Goal: Information Seeking & Learning: Learn about a topic

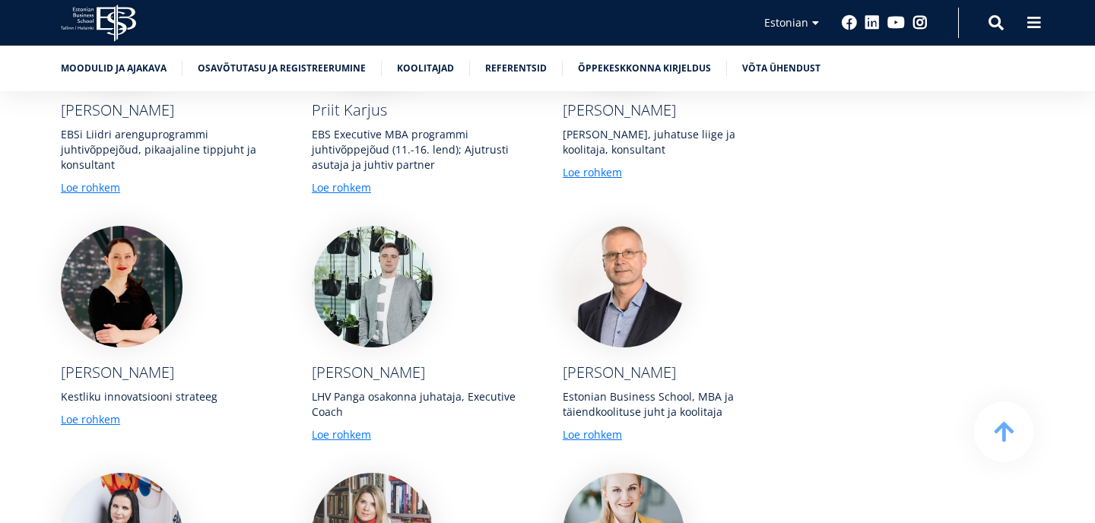
scroll to position [5405, 0]
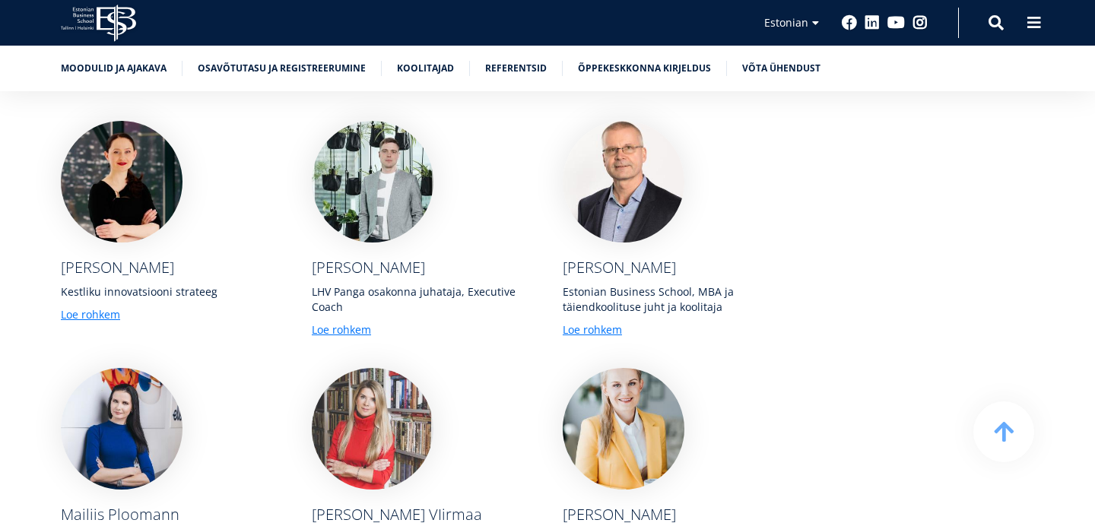
drag, startPoint x: 189, startPoint y: 376, endPoint x: 64, endPoint y: 383, distance: 125.7
click at [64, 505] on div "Mailiis Ploomann" at bounding box center [171, 514] width 221 height 19
copy div "Mailiis Ploomann"
click at [362, 368] on img at bounding box center [373, 429] width 122 height 122
click at [276, 368] on div "Mailiis Ploomann Elisa Eesti erakliendiüksuse juht, juhatuse liige Loe rohkem" at bounding box center [171, 476] width 221 height 217
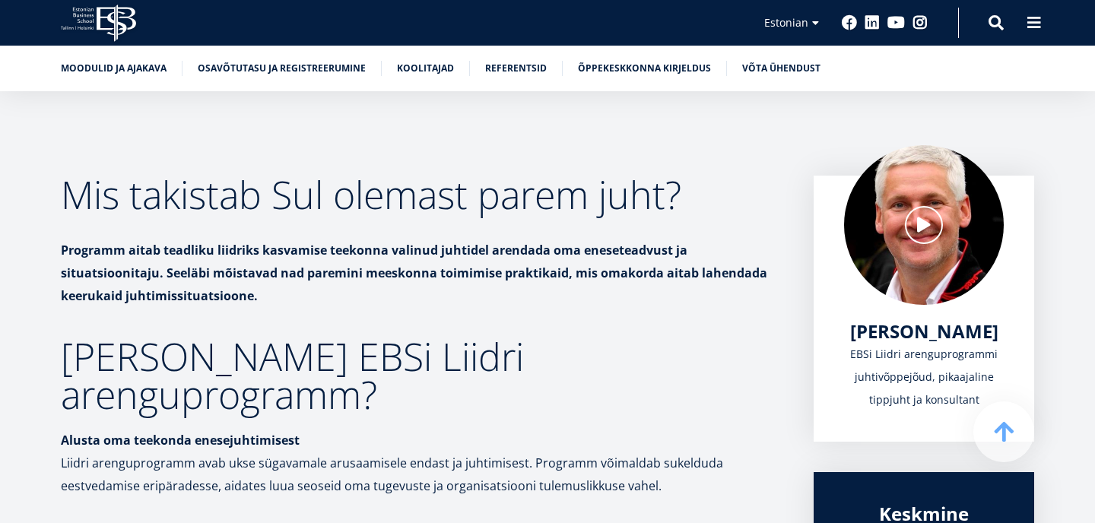
scroll to position [0, 0]
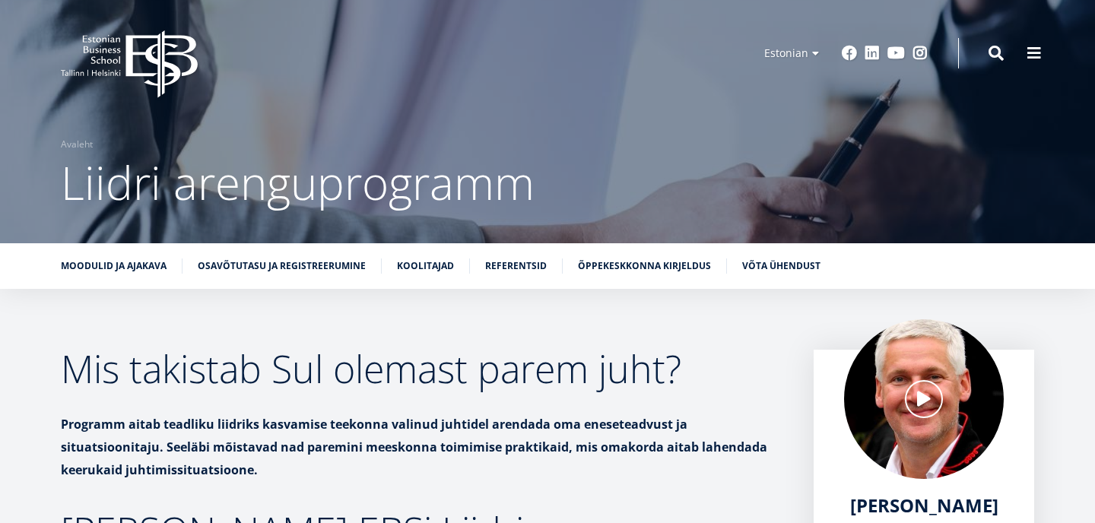
click at [148, 61] on icon at bounding box center [160, 64] width 71 height 68
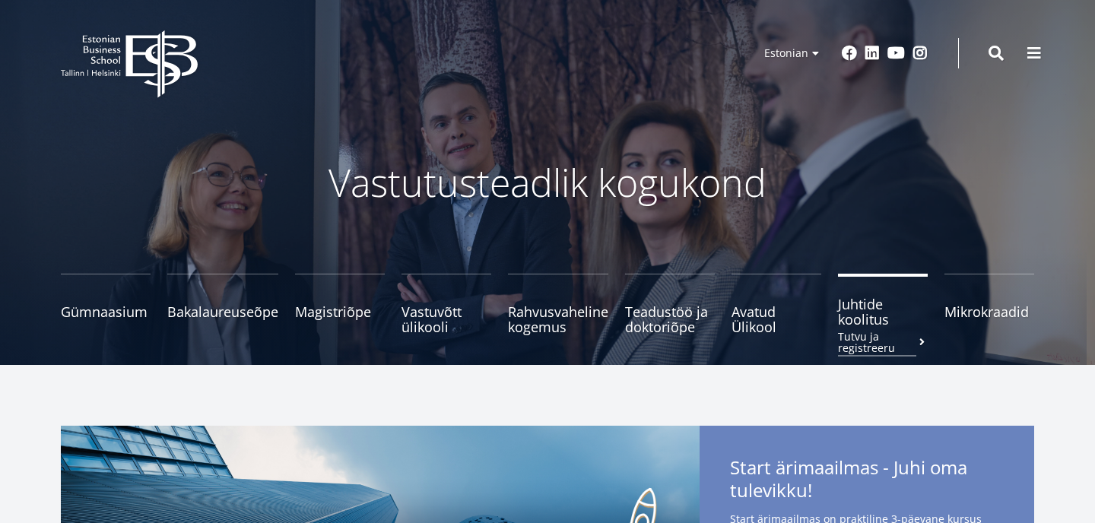
click at [865, 323] on span "Juhtide koolitus Tutvu ja registreeru" at bounding box center [883, 312] width 90 height 30
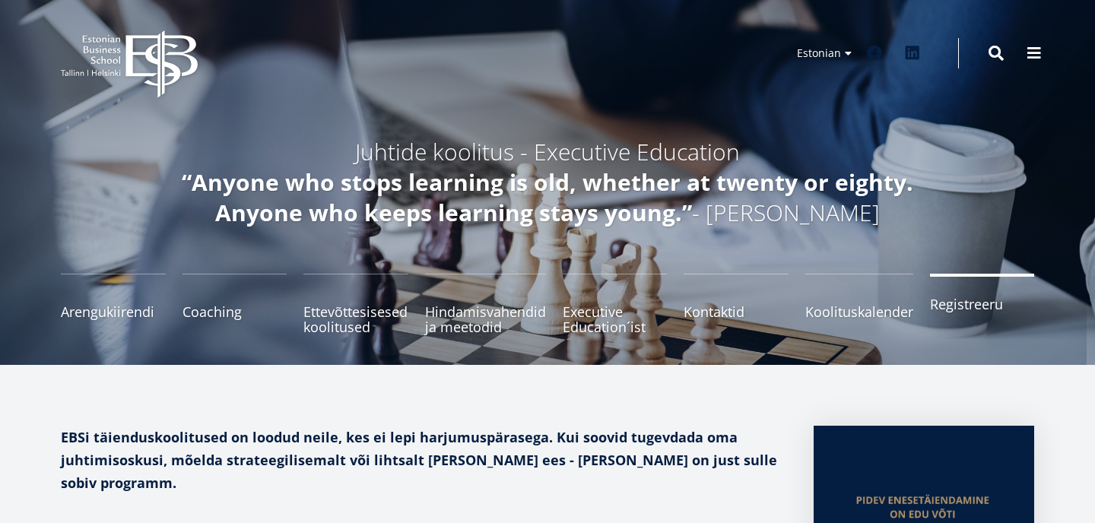
click at [979, 310] on span "Registreeru" at bounding box center [982, 304] width 105 height 15
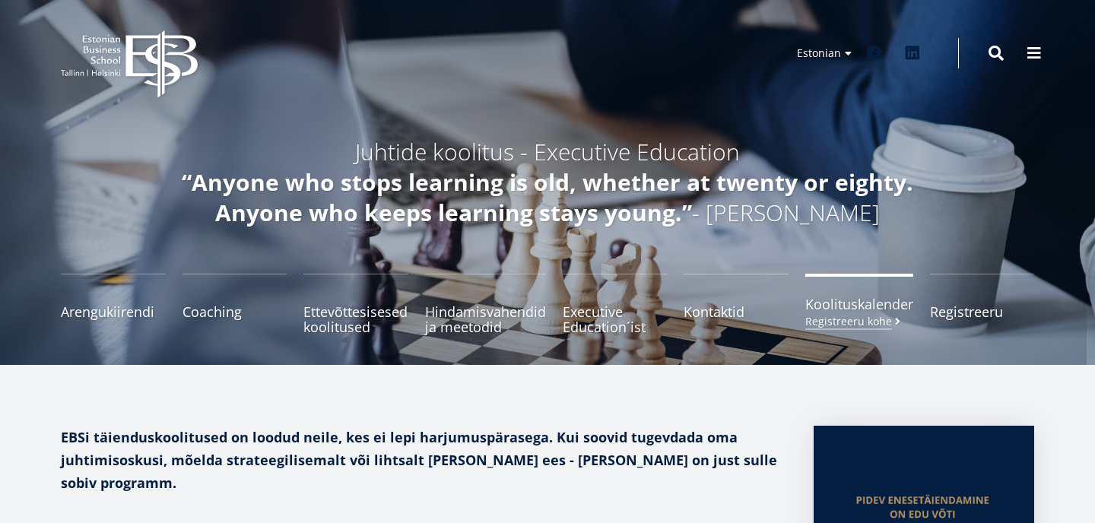
click at [848, 320] on small "Registreeru kohe" at bounding box center [854, 321] width 98 height 11
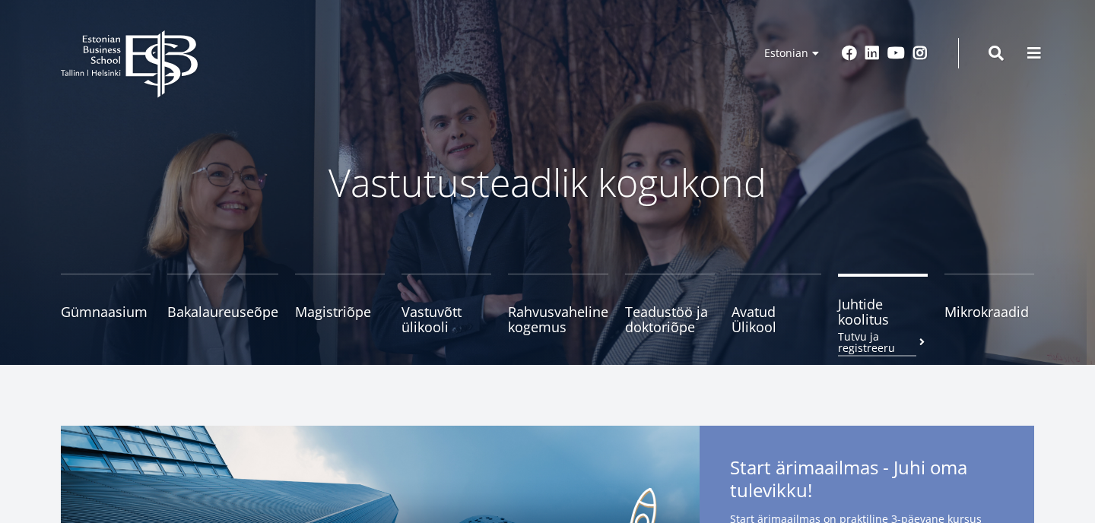
click at [862, 332] on small "Tutvu ja registreeru" at bounding box center [883, 342] width 90 height 23
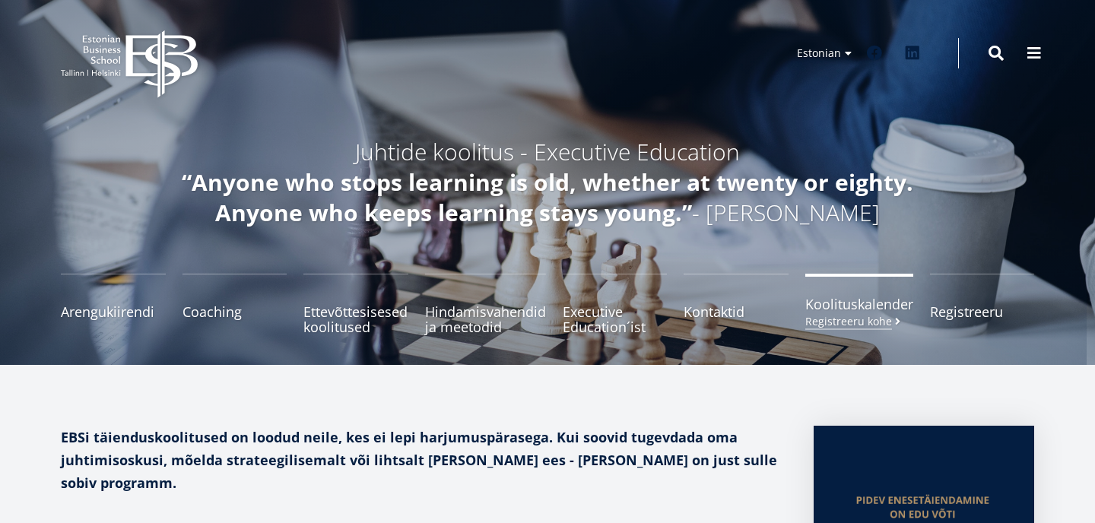
click at [898, 312] on span "Koolituskalender Registreeru kohe" at bounding box center [859, 304] width 108 height 15
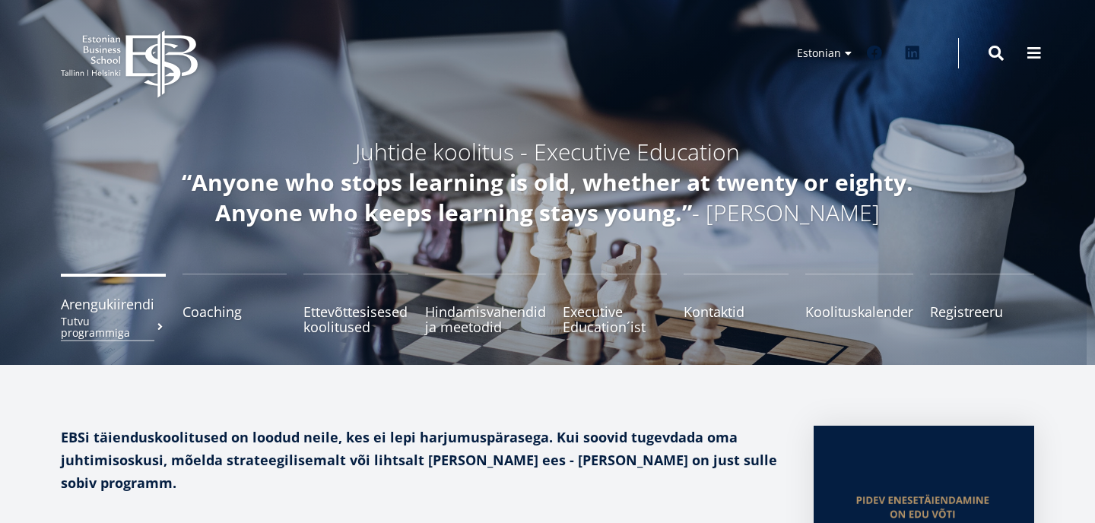
click at [117, 299] on span "Arengukiirendi Tutvu programmiga" at bounding box center [113, 304] width 105 height 15
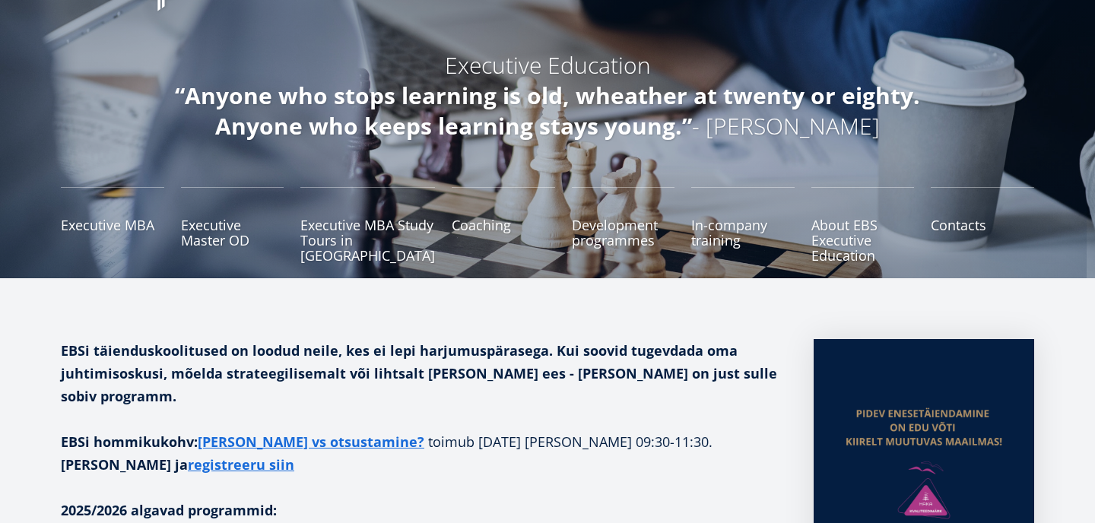
scroll to position [114, 0]
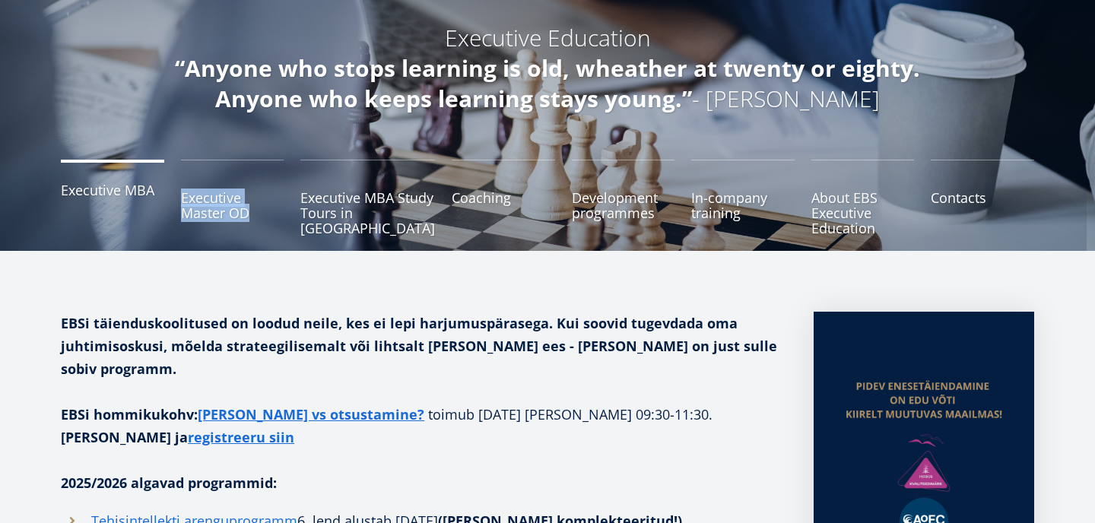
click at [114, 202] on link "Executive MBA" at bounding box center [112, 198] width 103 height 76
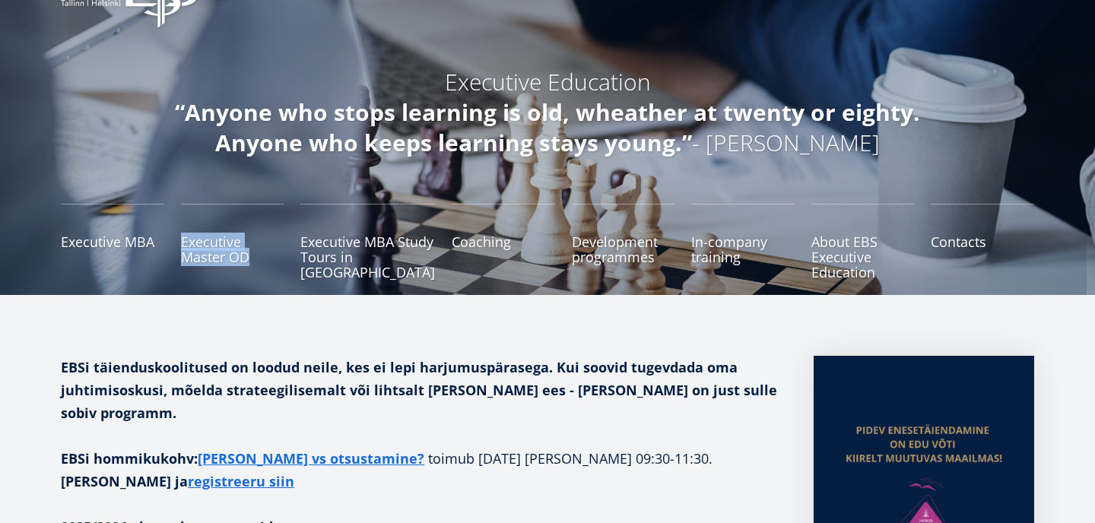
scroll to position [0, 0]
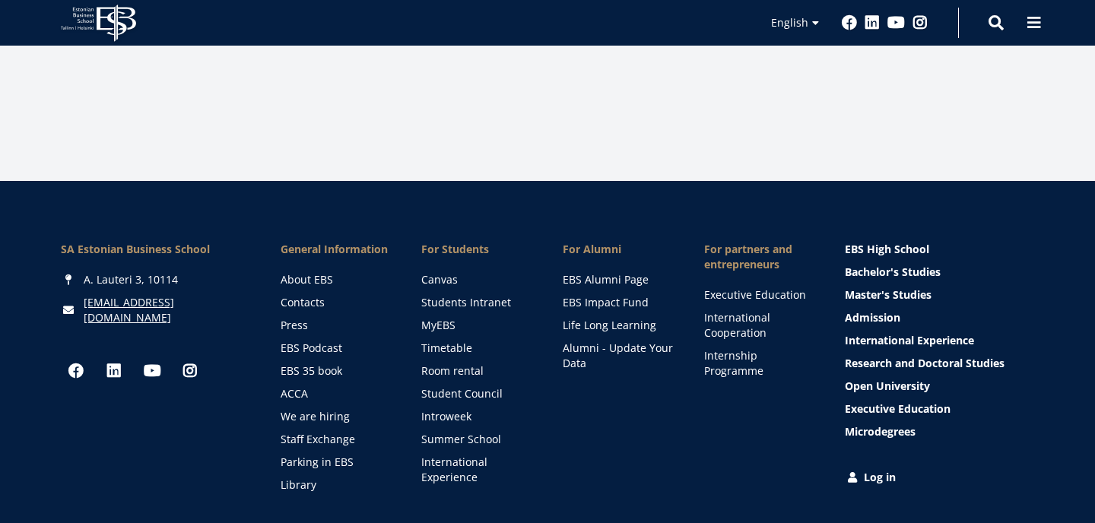
scroll to position [684, 0]
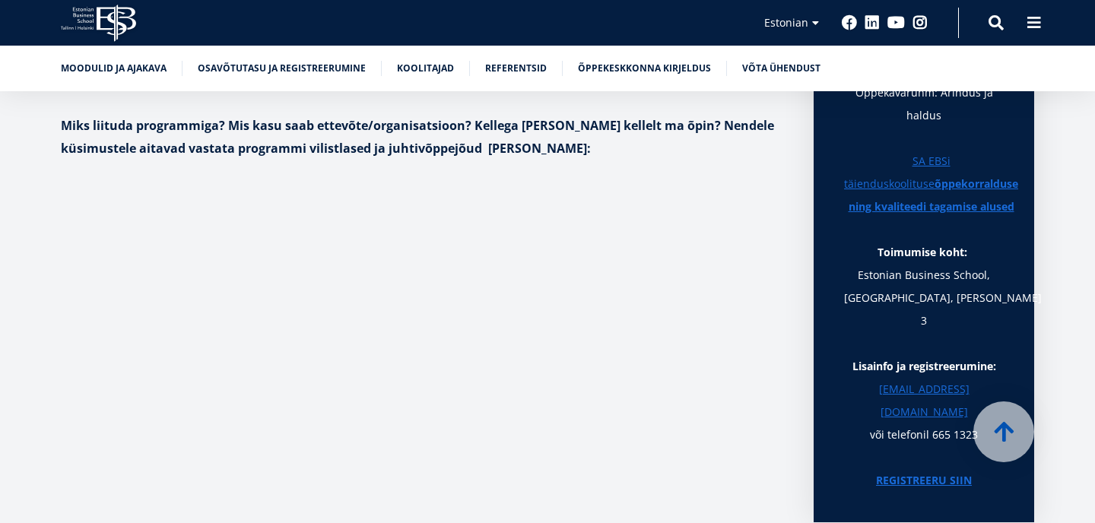
scroll to position [935, 0]
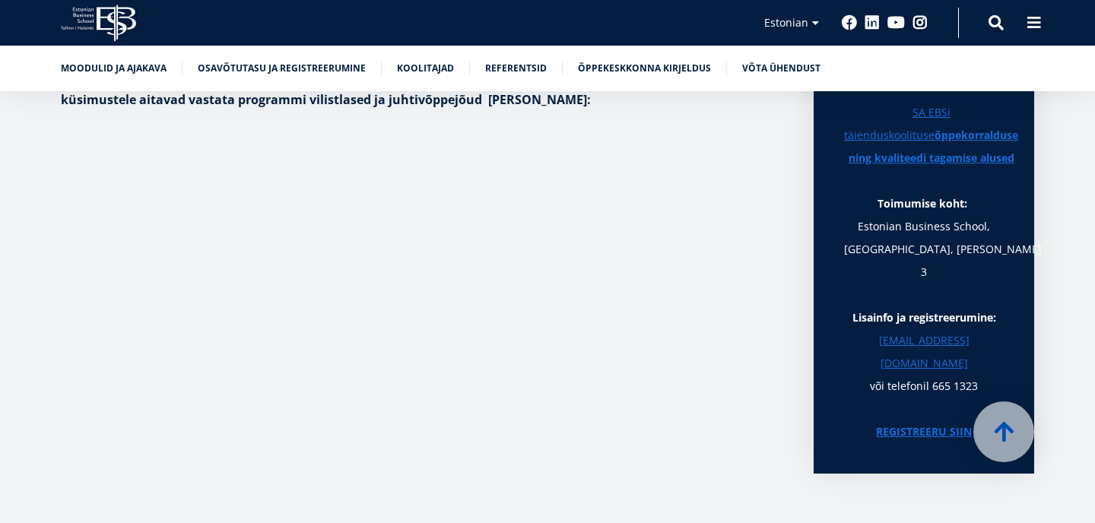
scroll to position [929, 0]
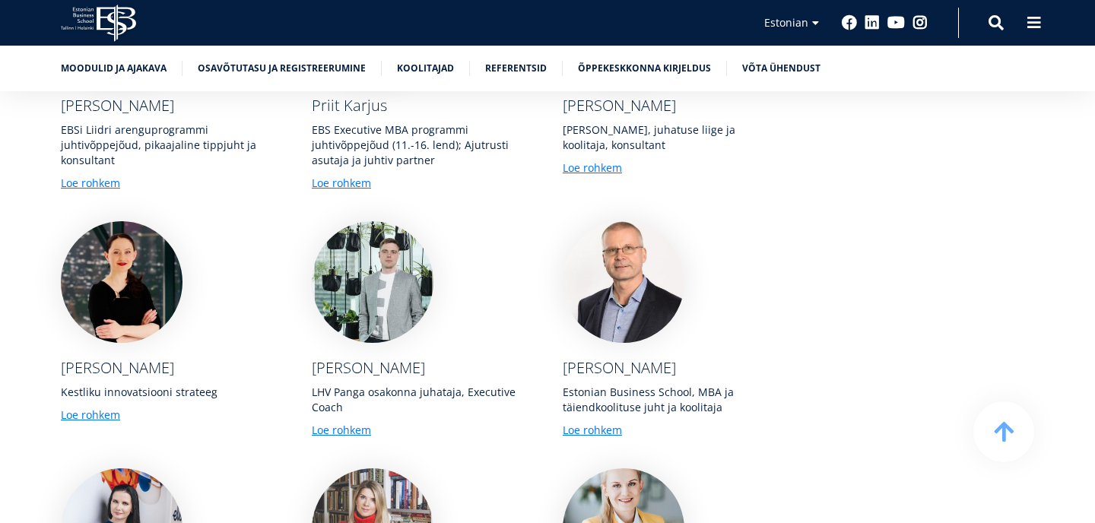
scroll to position [5308, 0]
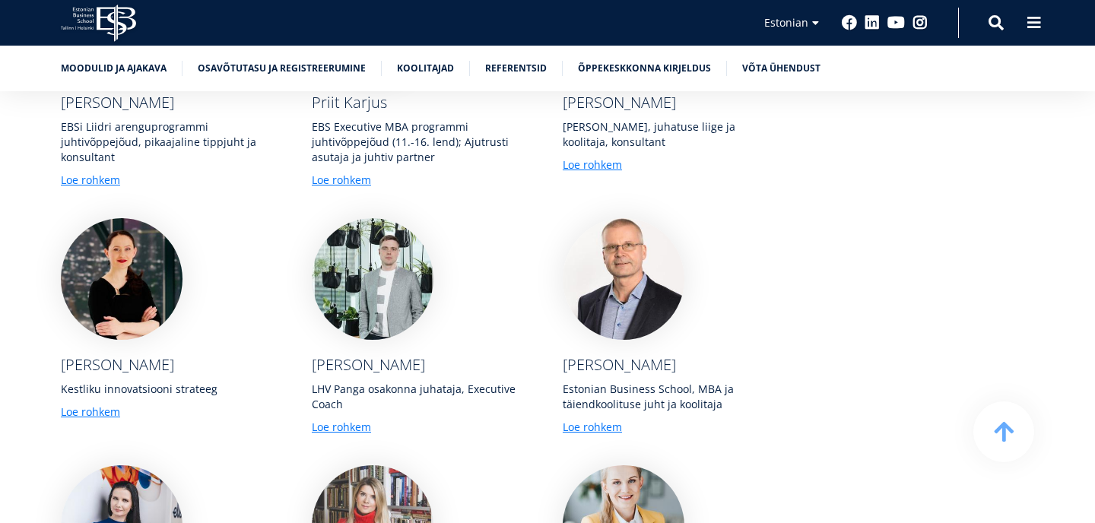
drag, startPoint x: 191, startPoint y: 483, endPoint x: 56, endPoint y: 479, distance: 135.4
copy div "Mailiis Ploomann"
